Goal: Task Accomplishment & Management: Manage account settings

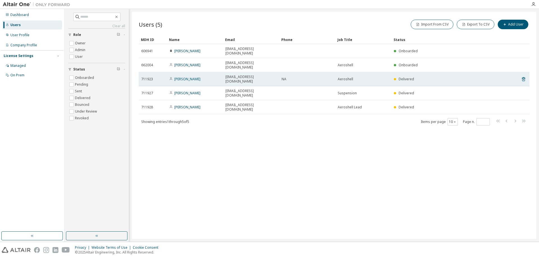
click at [192, 72] on td "[PERSON_NAME]" at bounding box center [195, 79] width 56 height 14
click at [200, 77] on link "[PERSON_NAME]" at bounding box center [187, 79] width 26 height 5
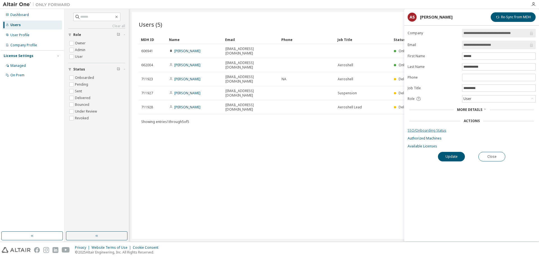
click at [430, 132] on link "SSO/Onboarding Status" at bounding box center [471, 130] width 128 height 4
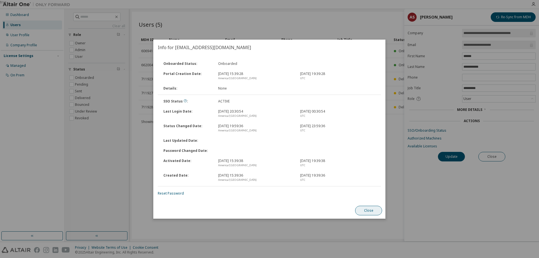
click at [363, 211] on button "Close" at bounding box center [368, 211] width 27 height 10
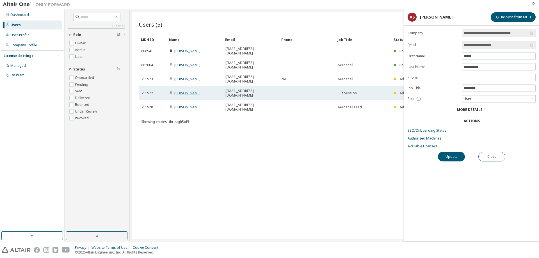
click at [183, 91] on link "[PERSON_NAME]" at bounding box center [187, 93] width 26 height 5
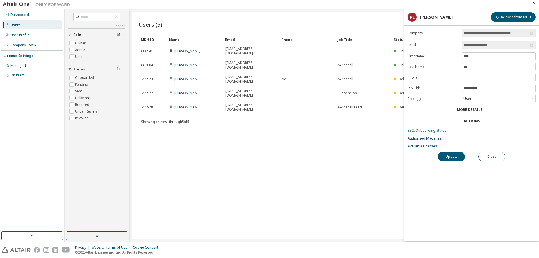
click at [428, 132] on link "SSO/Onboarding Status" at bounding box center [471, 130] width 128 height 4
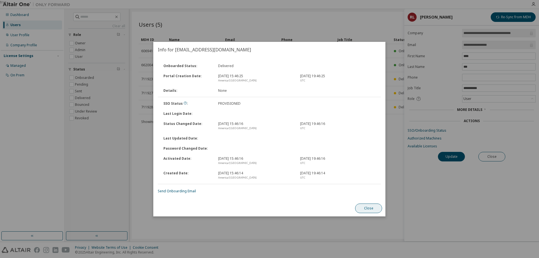
click at [361, 208] on button "Close" at bounding box center [368, 208] width 27 height 10
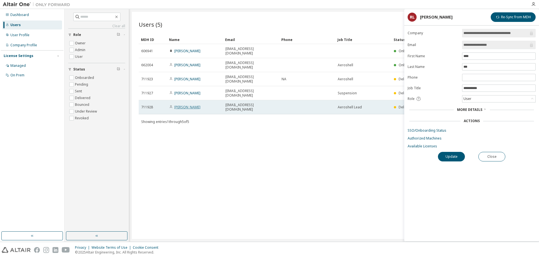
click at [182, 105] on link "[PERSON_NAME]" at bounding box center [187, 107] width 26 height 5
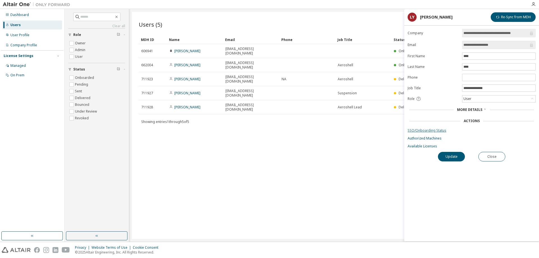
click at [437, 131] on link "SSO/Onboarding Status" at bounding box center [471, 130] width 128 height 4
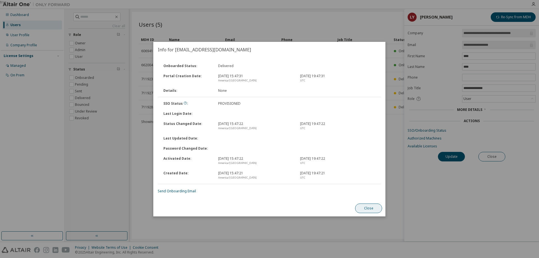
click at [364, 211] on button "Close" at bounding box center [368, 208] width 27 height 10
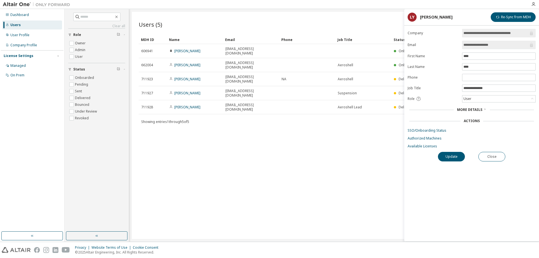
click at [297, 130] on div "Users (5) Import From CSV Export To CSV Add User Clear Load Save Save As Field …" at bounding box center [334, 125] width 404 height 227
click at [488, 160] on button "Close" at bounding box center [491, 157] width 27 height 10
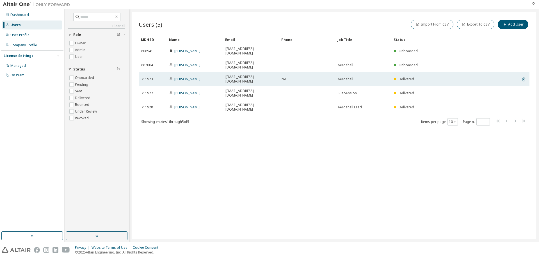
click at [182, 72] on td "[PERSON_NAME]" at bounding box center [195, 79] width 56 height 14
click at [192, 77] on link "[PERSON_NAME]" at bounding box center [187, 79] width 26 height 5
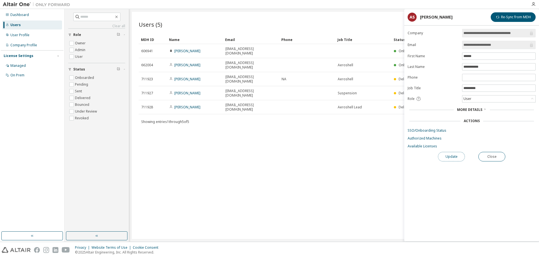
click at [456, 155] on button "Update" at bounding box center [451, 157] width 27 height 10
click at [361, 126] on div "Users (5) Import From CSV Export To CSV Add User Clear Load Save Save As Field …" at bounding box center [334, 125] width 404 height 227
click at [495, 154] on button "Close" at bounding box center [491, 157] width 27 height 10
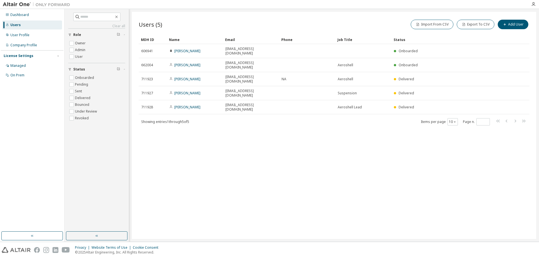
click at [366, 120] on div "Users (5) Import From CSV Export To CSV Add User Clear Load Save Save As Field …" at bounding box center [334, 125] width 404 height 227
